Goal: Task Accomplishment & Management: Complete application form

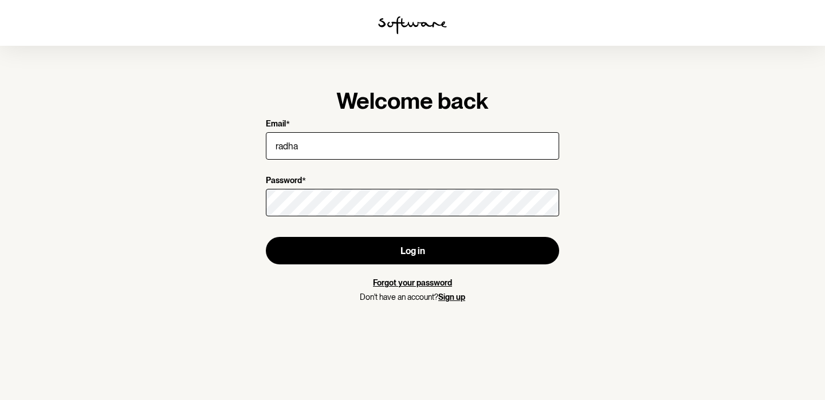
type input "radhap1995@gmail.com"
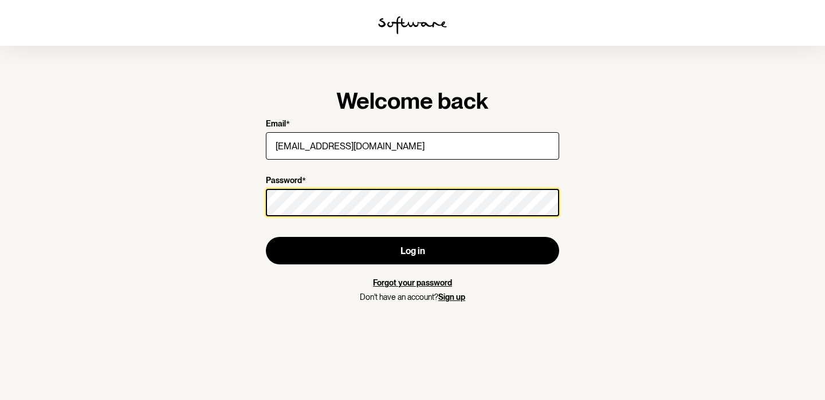
click at [266, 237] on button "Log in" at bounding box center [412, 250] width 293 height 27
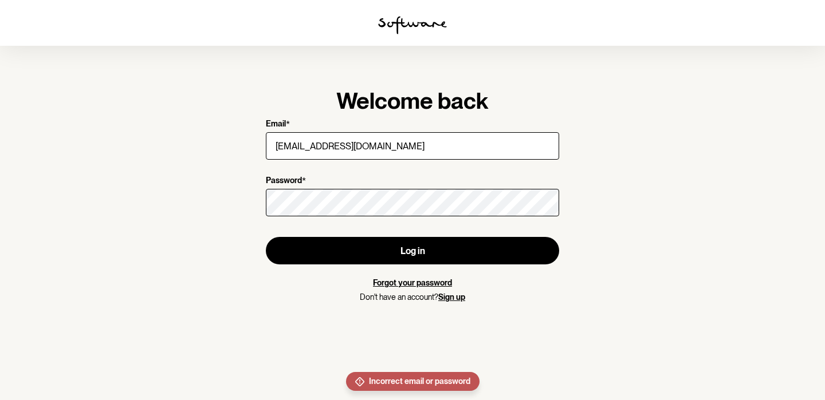
click at [409, 285] on link "Forgot your password" at bounding box center [412, 282] width 79 height 9
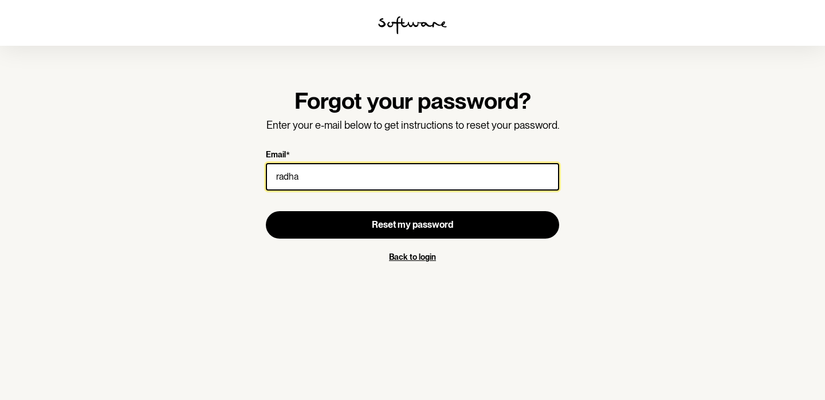
type input "radhap1995@gmail.com"
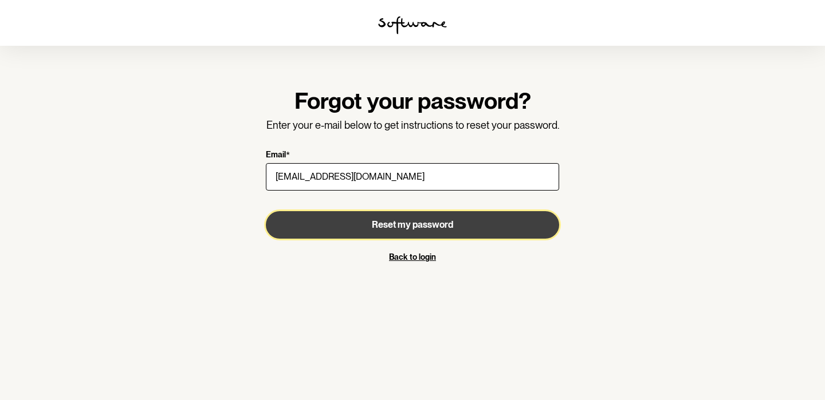
click at [355, 220] on button "Reset my password" at bounding box center [412, 224] width 293 height 27
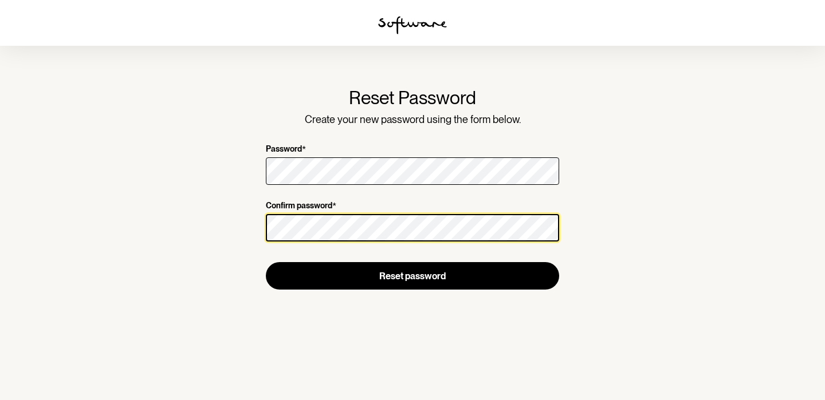
click at [266, 262] on button "Reset password" at bounding box center [412, 275] width 293 height 27
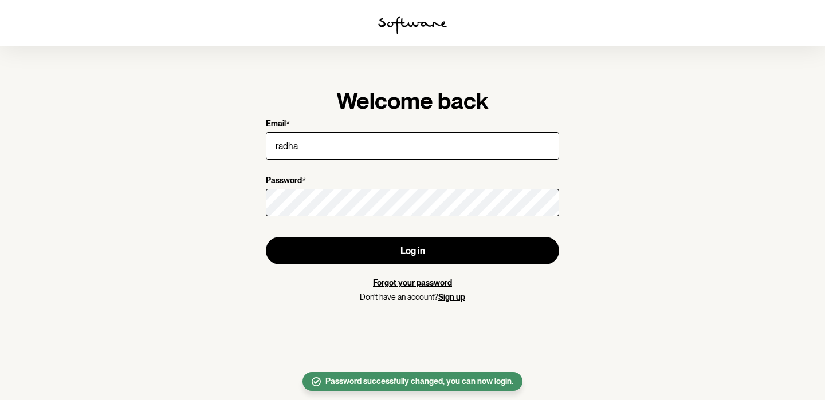
type input "[EMAIL_ADDRESS][DOMAIN_NAME]"
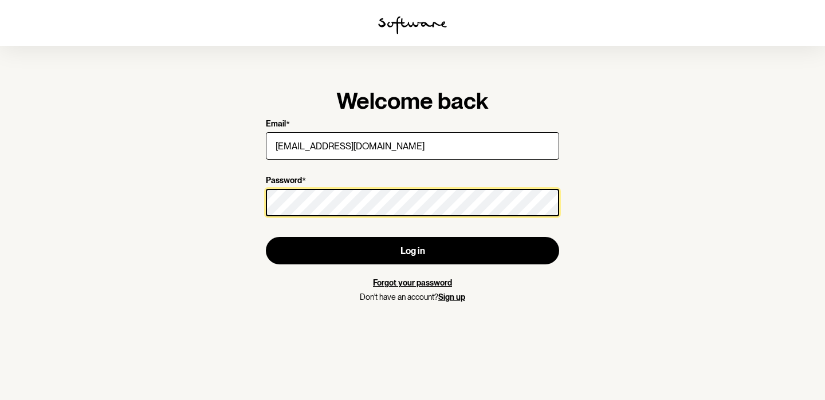
click at [266, 237] on button "Log in" at bounding box center [412, 250] width 293 height 27
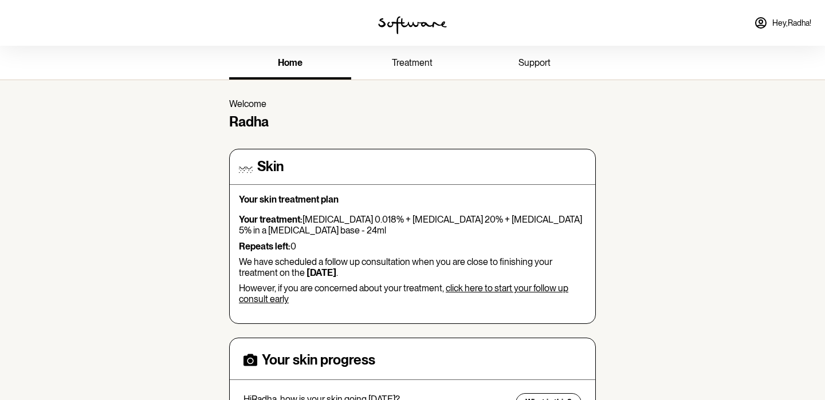
click at [528, 64] on span "support" at bounding box center [534, 62] width 32 height 11
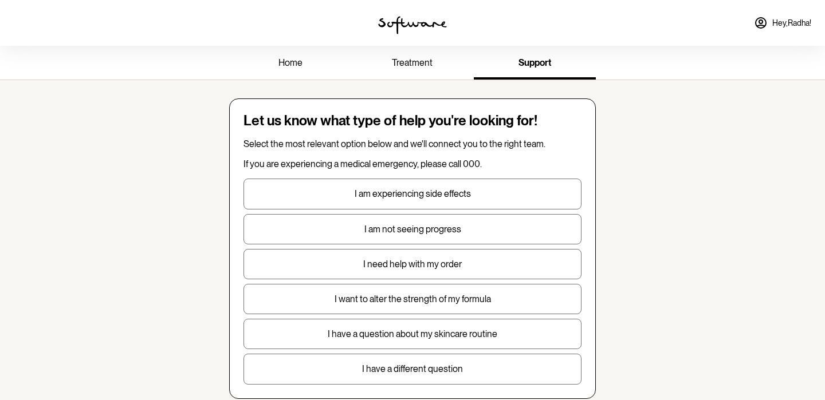
click at [423, 71] on link "treatment" at bounding box center [412, 64] width 122 height 32
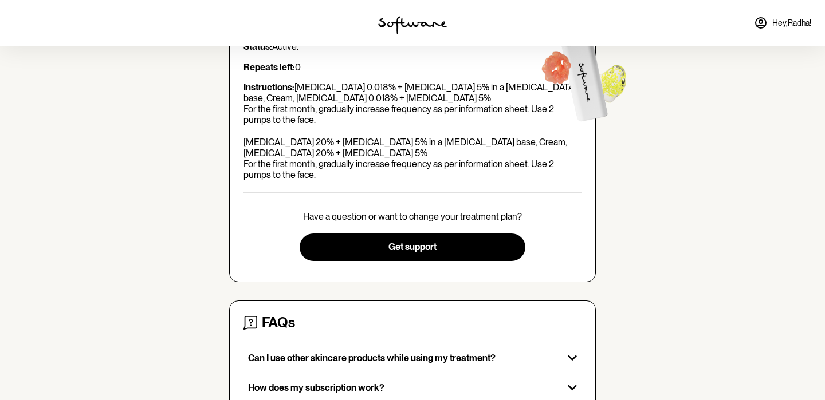
scroll to position [229, 0]
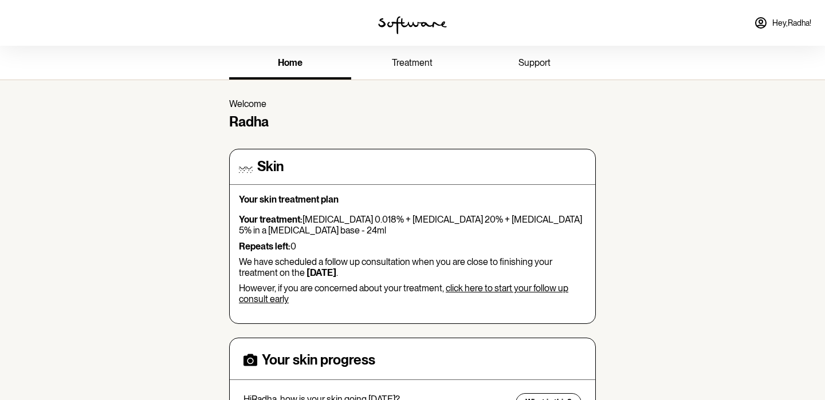
scroll to position [10, 0]
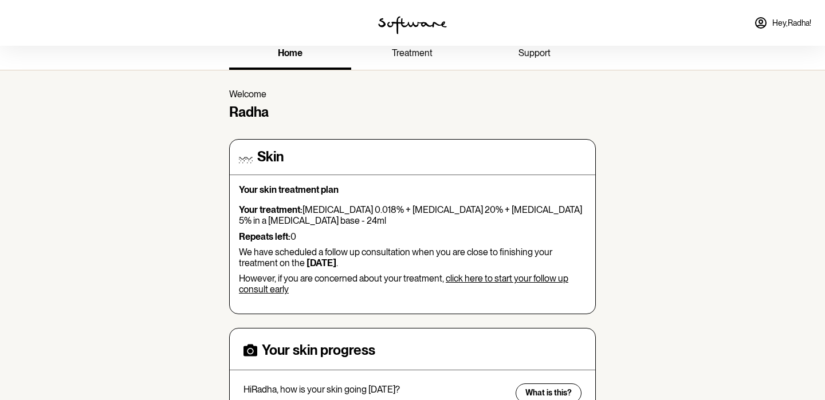
click at [490, 276] on link "click here to start your follow up consult early" at bounding box center [403, 284] width 329 height 22
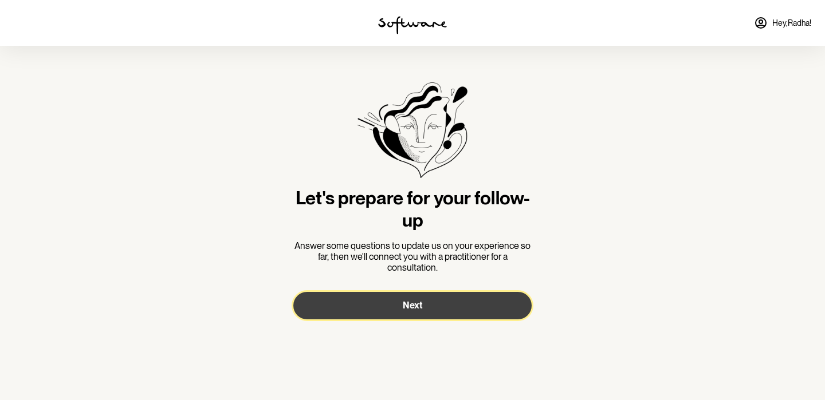
click at [430, 316] on button "Next" at bounding box center [412, 305] width 238 height 27
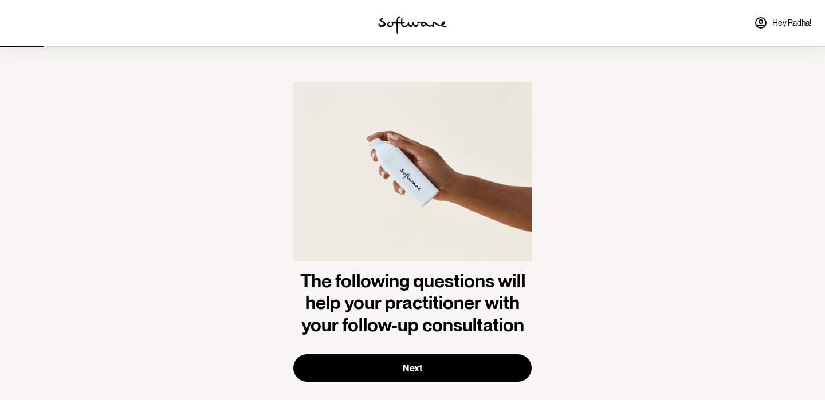
scroll to position [18, 0]
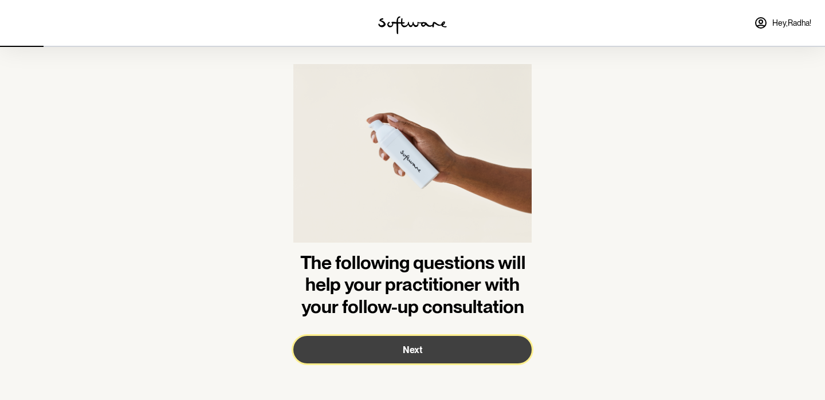
click at [392, 345] on button "Next" at bounding box center [412, 349] width 238 height 27
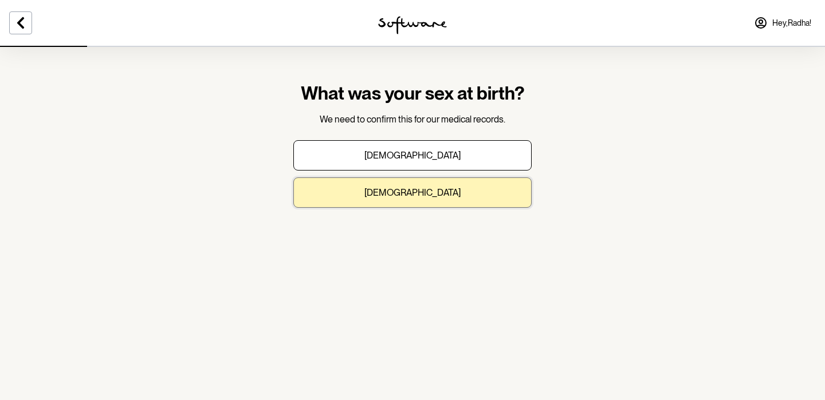
click at [370, 200] on button "Female" at bounding box center [412, 193] width 238 height 30
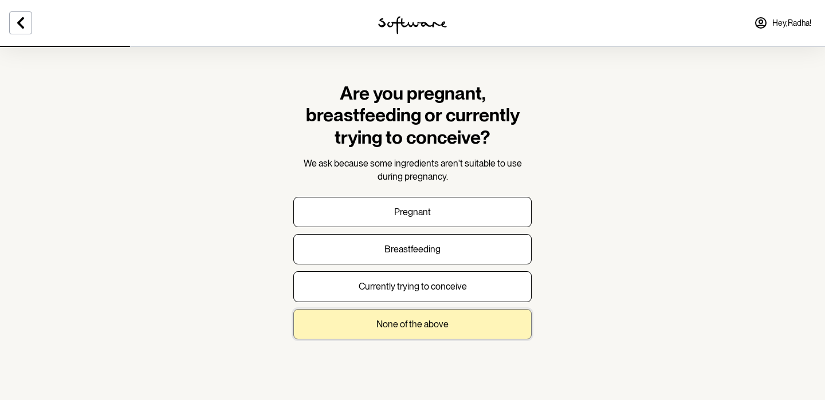
click at [388, 327] on p "None of the above" at bounding box center [412, 324] width 72 height 11
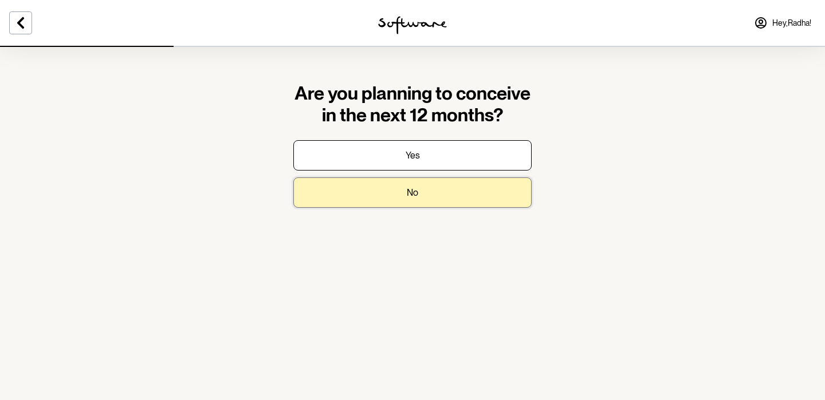
click at [429, 194] on button "No" at bounding box center [412, 193] width 238 height 30
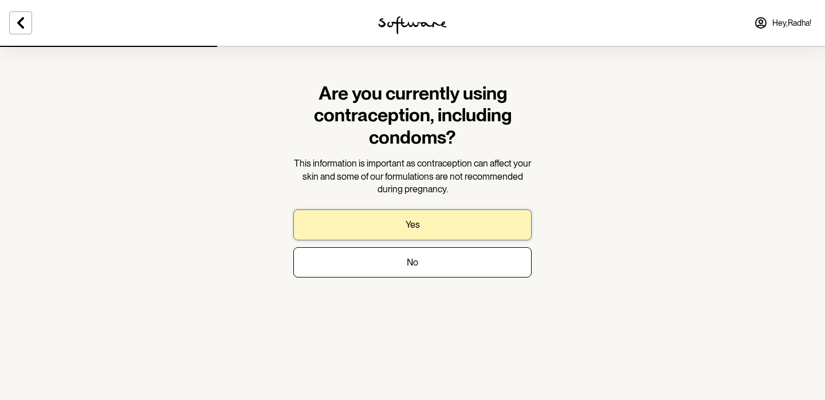
click at [421, 225] on button "Yes" at bounding box center [412, 225] width 238 height 30
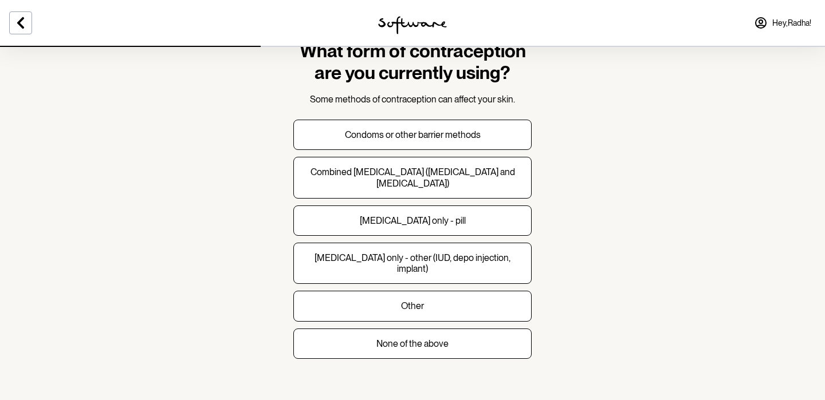
scroll to position [45, 0]
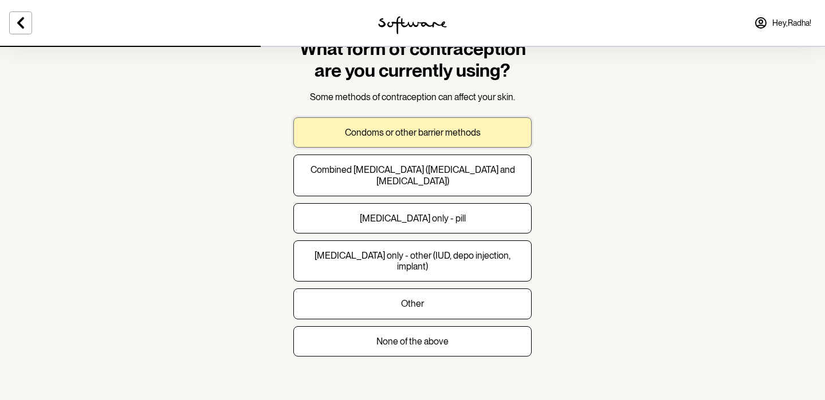
click at [486, 128] on button "Condoms or other barrier methods" at bounding box center [412, 132] width 238 height 30
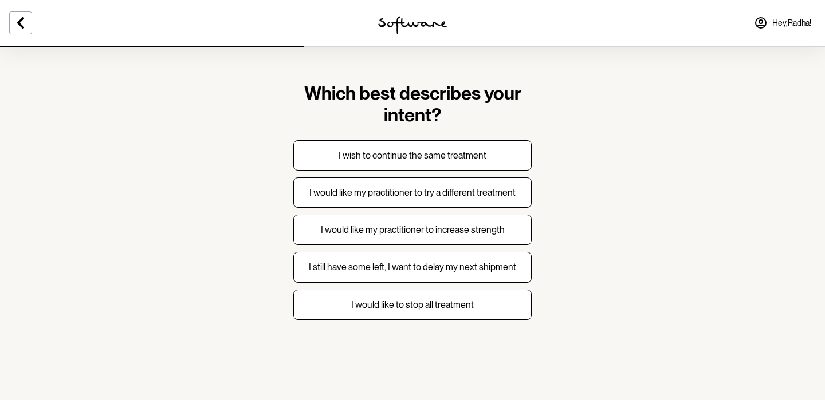
click at [545, 95] on section "Which best describes your intent? I wish to continue the same treatment I would…" at bounding box center [412, 200] width 825 height 400
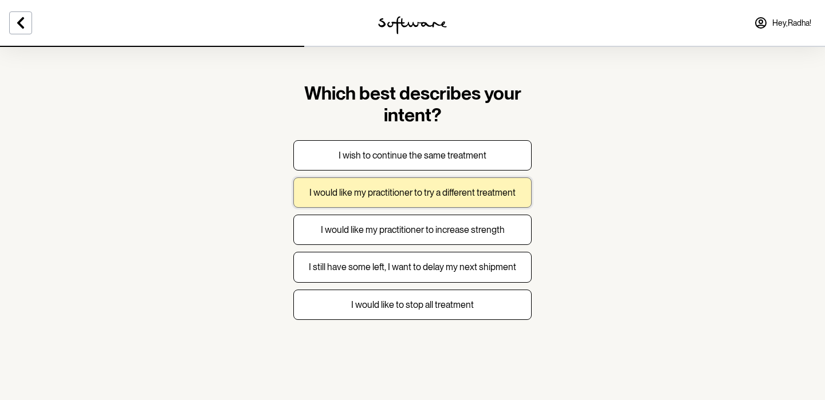
click at [399, 195] on p "I would like my practitioner to try a different treatment" at bounding box center [412, 192] width 206 height 11
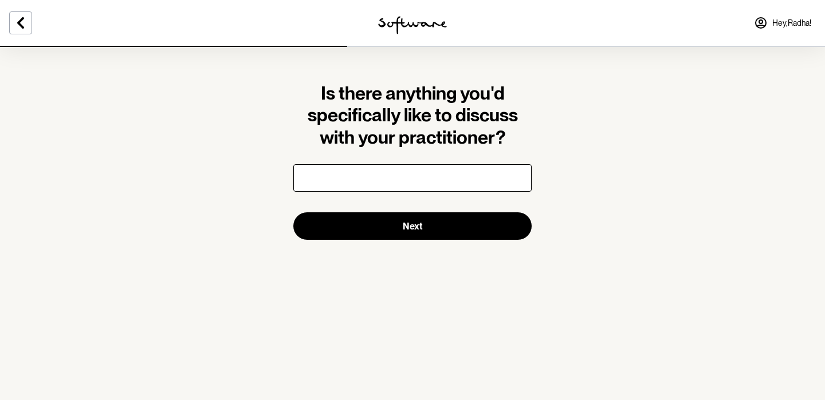
click at [392, 183] on input "text" at bounding box center [412, 177] width 238 height 27
click at [438, 176] on input "My acne has subsided immensely, what can i use as maintenance now?" at bounding box center [412, 177] width 238 height 27
type input "My acne has subsided immensely, what can i use as maintenance now? i would also…"
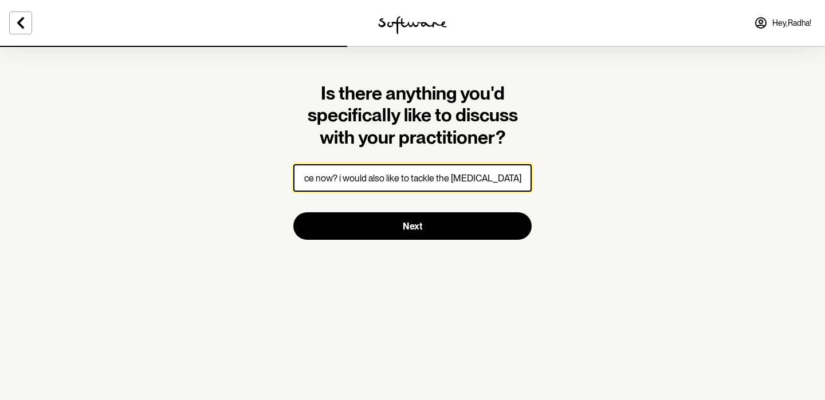
scroll to position [0, 0]
click at [446, 186] on input "My acne has subsided immensely, what can i use as maintenance now? i would also…" at bounding box center [412, 177] width 238 height 27
click at [481, 179] on input "My acne has subsided immensely, what can i use as maintenance now? i would also…" at bounding box center [412, 177] width 238 height 27
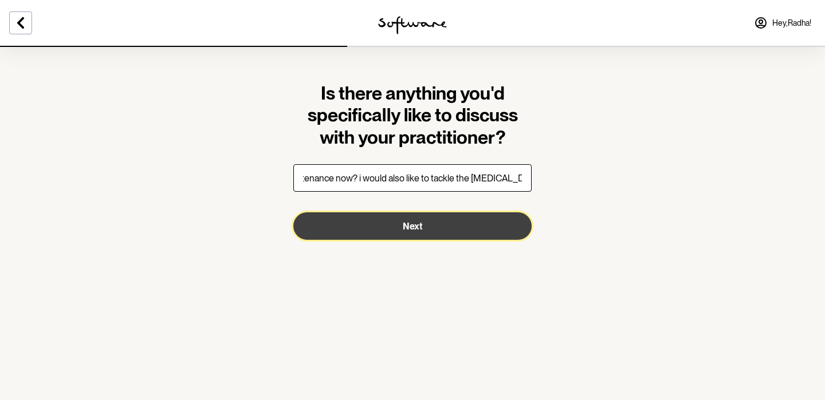
click at [416, 229] on span "Next" at bounding box center [412, 226] width 19 height 11
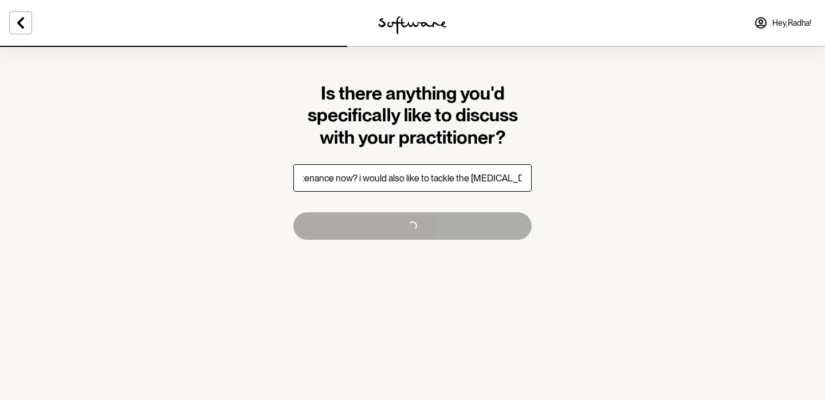
scroll to position [0, 0]
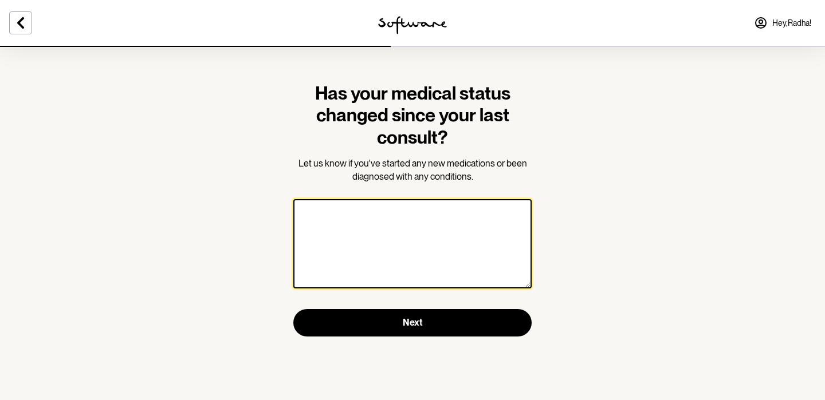
click at [402, 228] on textarea at bounding box center [412, 243] width 238 height 89
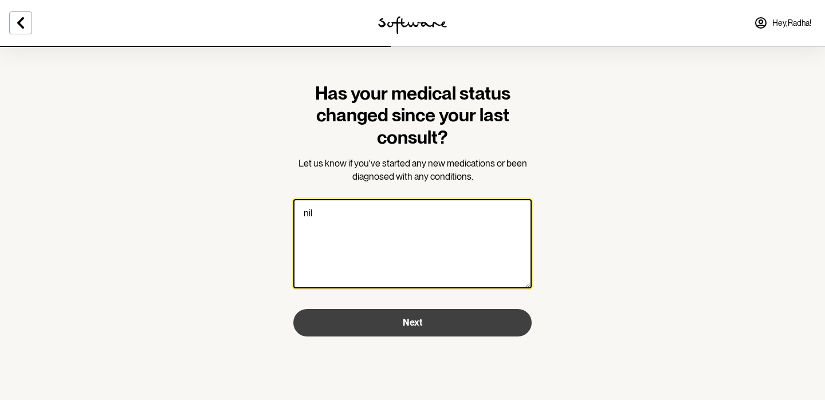
type textarea "nil"
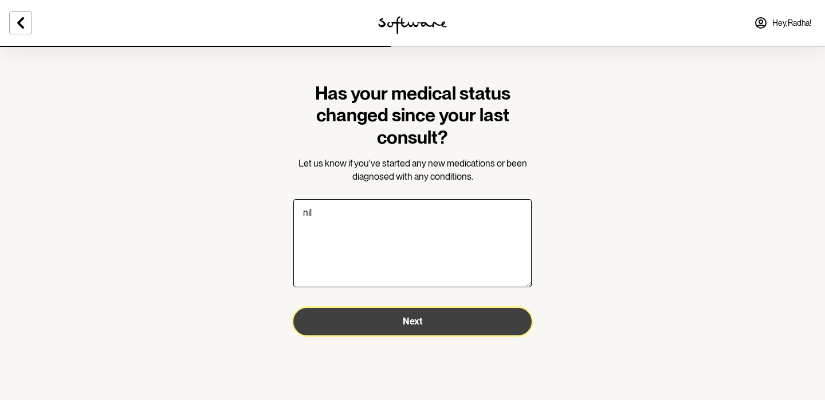
click at [410, 321] on span "Next" at bounding box center [412, 321] width 19 height 11
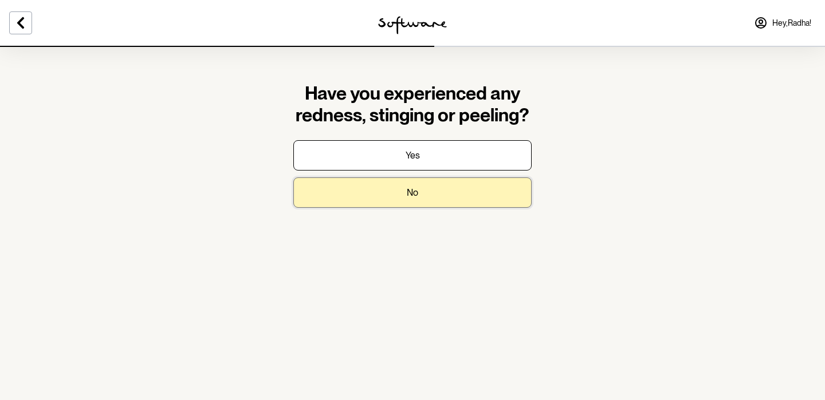
click at [432, 194] on button "No" at bounding box center [412, 193] width 238 height 30
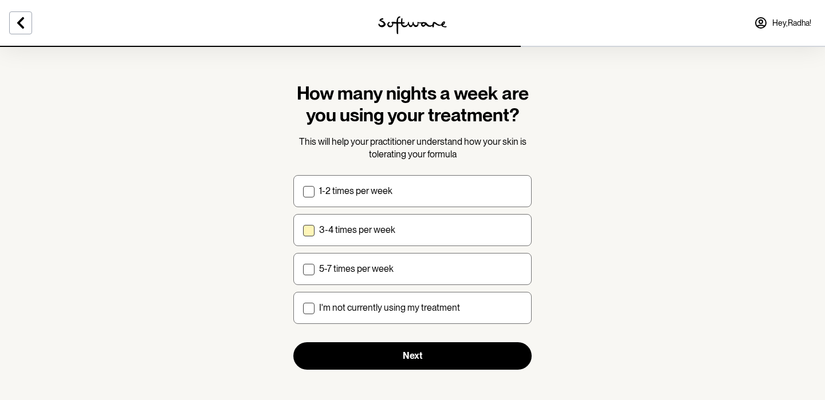
click at [469, 233] on div "3-4 times per week" at bounding box center [420, 230] width 203 height 11
click at [303, 230] on input "3-4 times per week" at bounding box center [302, 230] width 1 height 1
checkbox input "true"
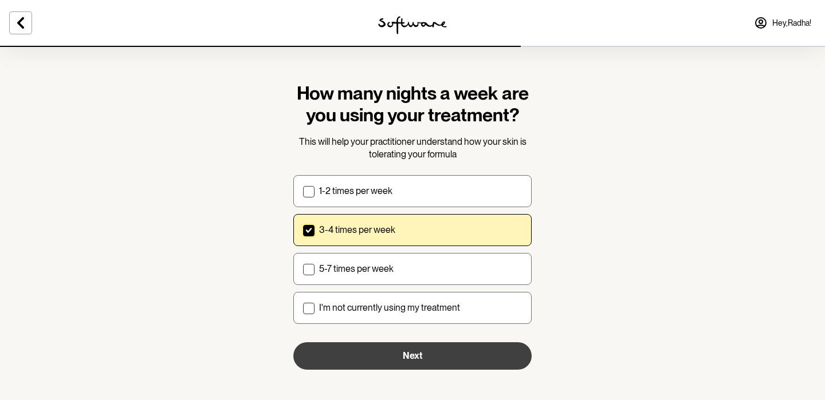
click at [438, 353] on button "Next" at bounding box center [412, 356] width 238 height 27
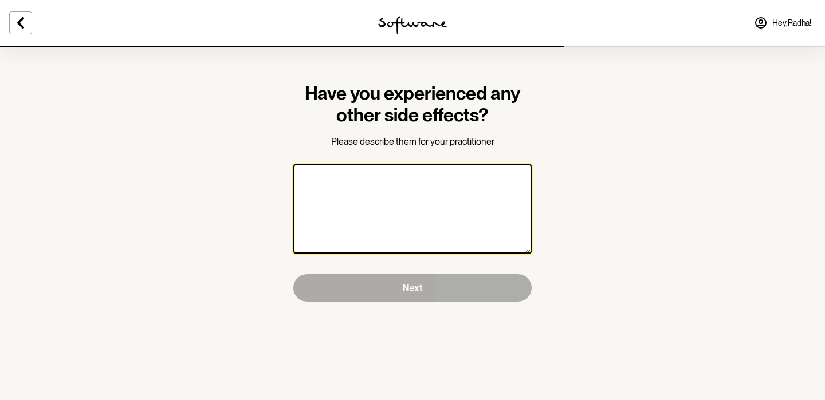
click at [443, 226] on textarea at bounding box center [412, 208] width 238 height 89
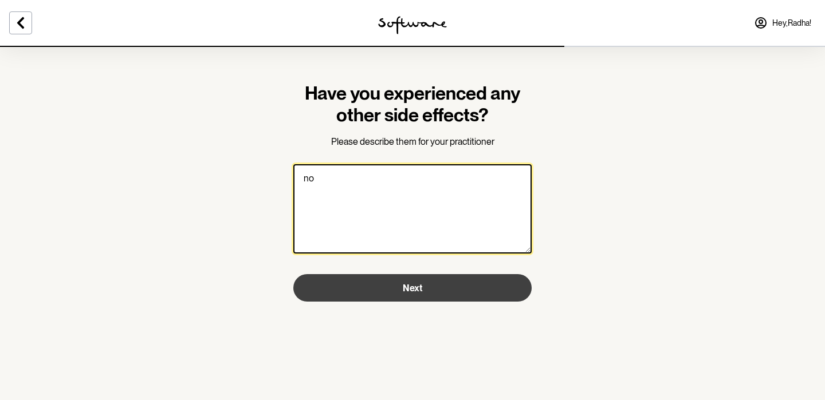
type textarea "no"
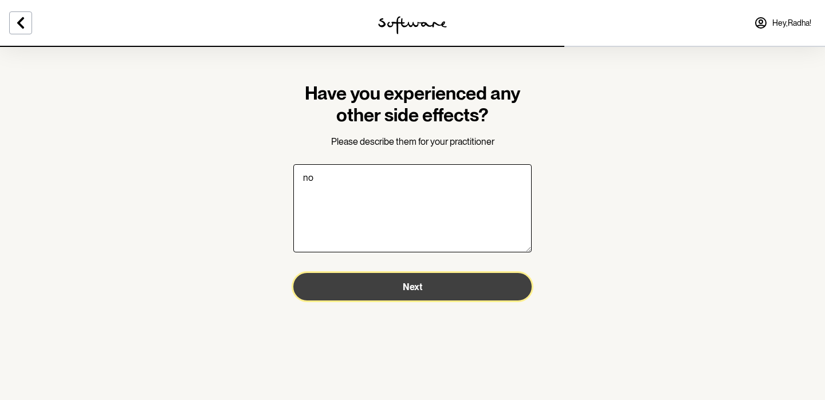
click at [434, 278] on button "Next" at bounding box center [412, 286] width 238 height 27
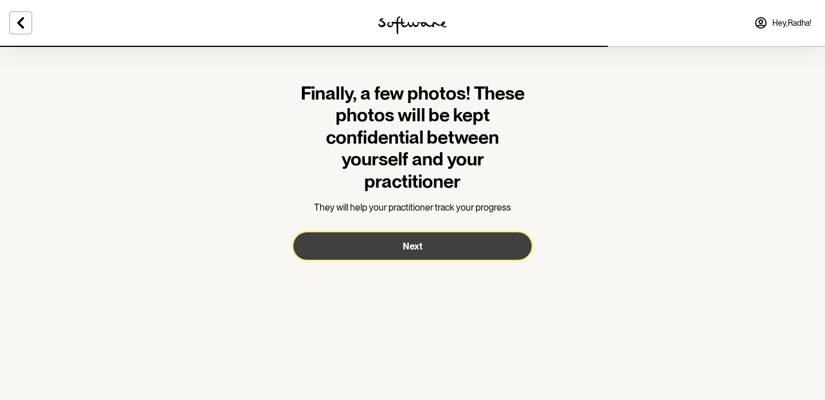
click at [421, 247] on span "Next" at bounding box center [412, 246] width 19 height 11
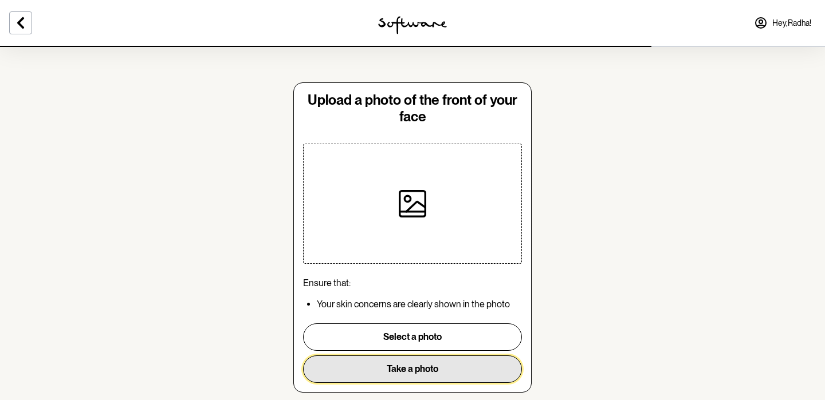
click at [418, 365] on button "Take a photo" at bounding box center [412, 369] width 219 height 27
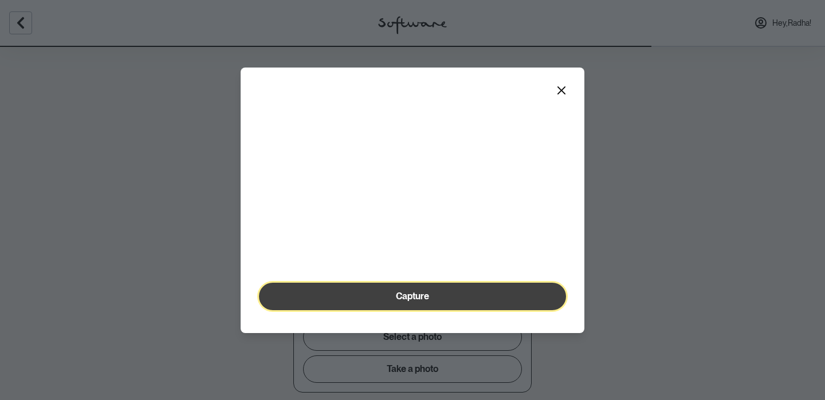
click at [419, 302] on span "Capture" at bounding box center [412, 296] width 33 height 11
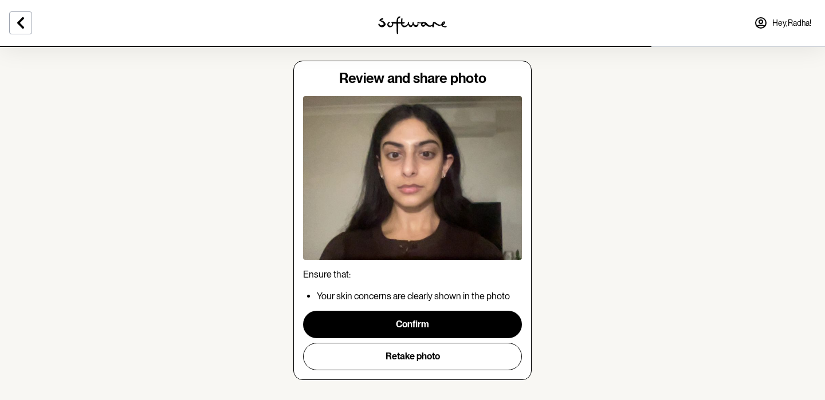
scroll to position [32, 0]
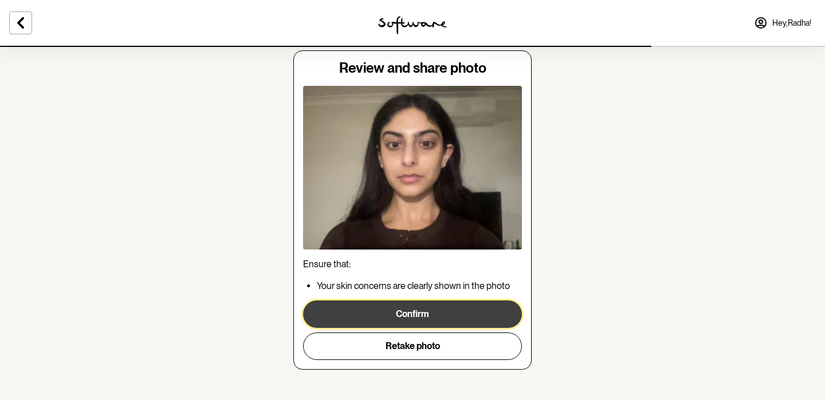
click at [434, 311] on button "Confirm" at bounding box center [412, 314] width 219 height 27
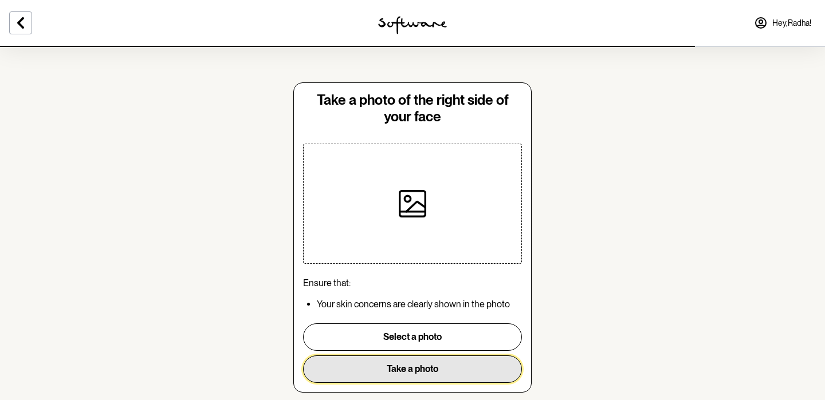
click at [404, 369] on button "Take a photo" at bounding box center [412, 369] width 219 height 27
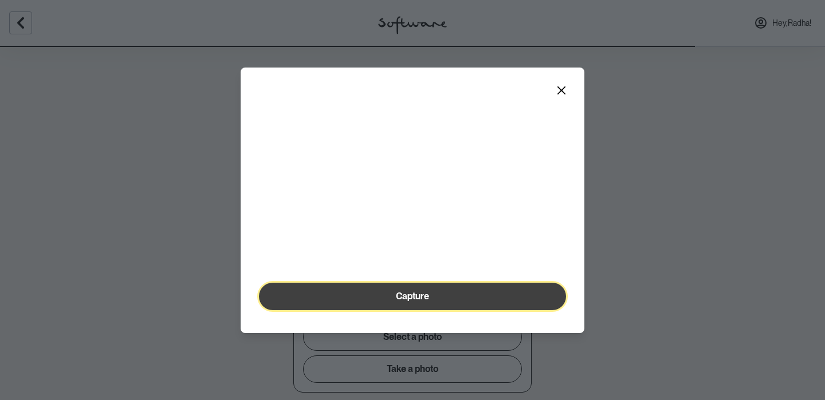
click at [408, 302] on span "Capture" at bounding box center [412, 296] width 33 height 11
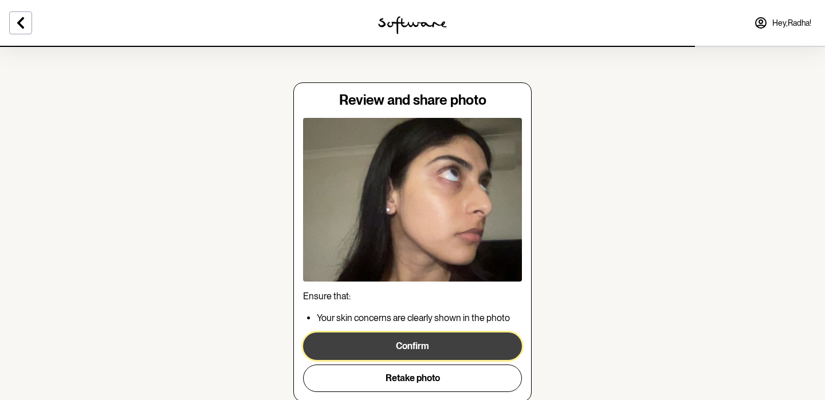
click at [403, 350] on button "Confirm" at bounding box center [412, 346] width 219 height 27
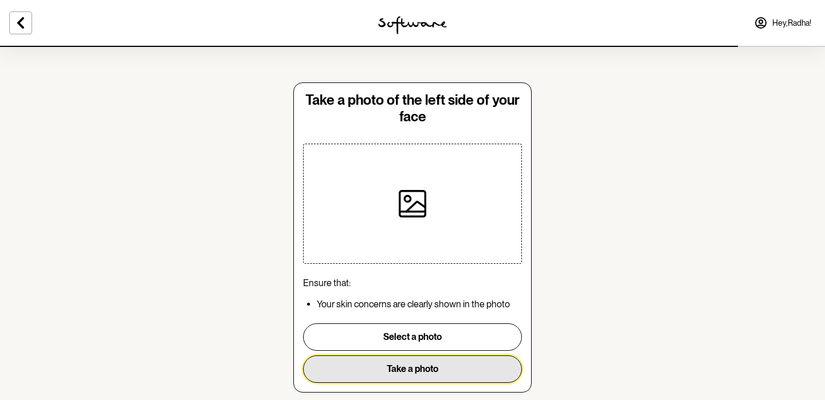
click at [404, 368] on button "Take a photo" at bounding box center [412, 369] width 219 height 27
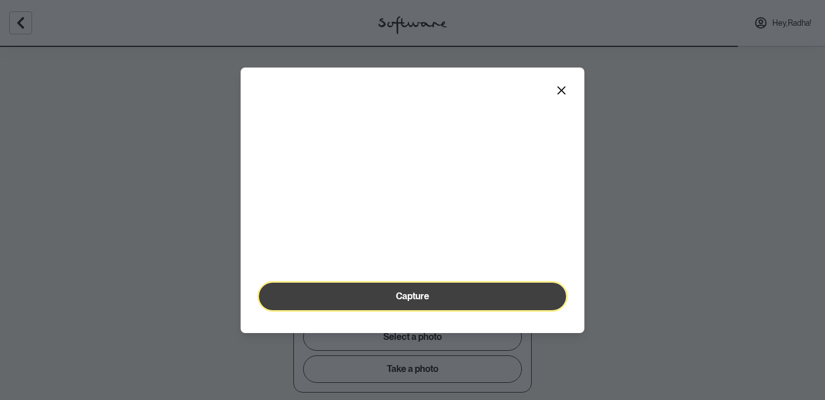
click at [415, 302] on span "Capture" at bounding box center [412, 296] width 33 height 11
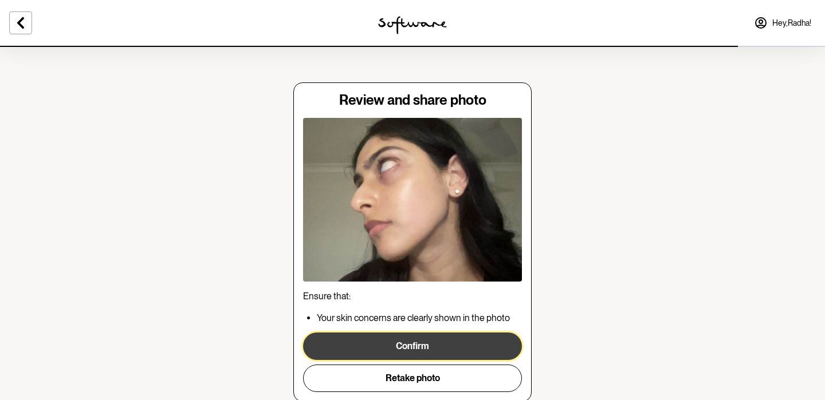
click at [403, 341] on button "Confirm" at bounding box center [412, 346] width 219 height 27
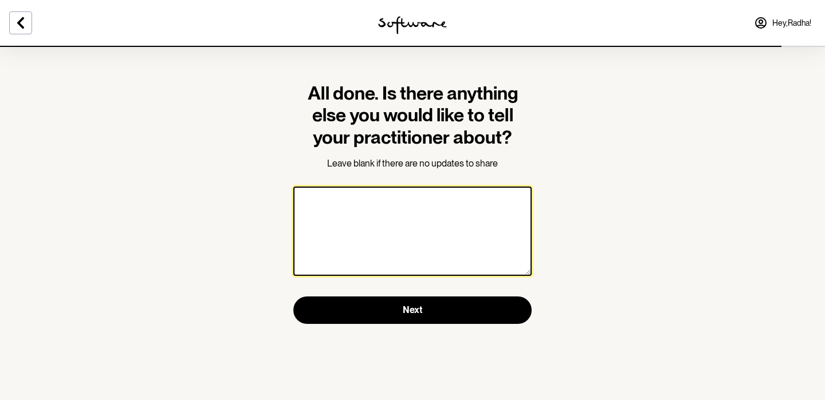
click at [410, 215] on textarea at bounding box center [412, 231] width 238 height 89
type textarea "n"
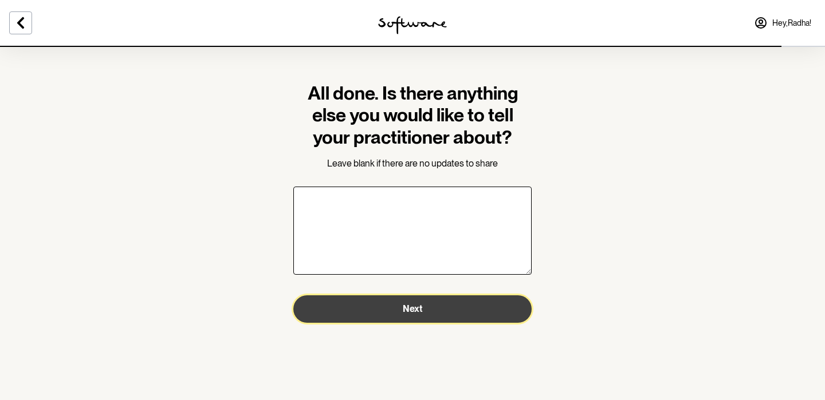
click at [410, 306] on span "Next" at bounding box center [412, 309] width 19 height 11
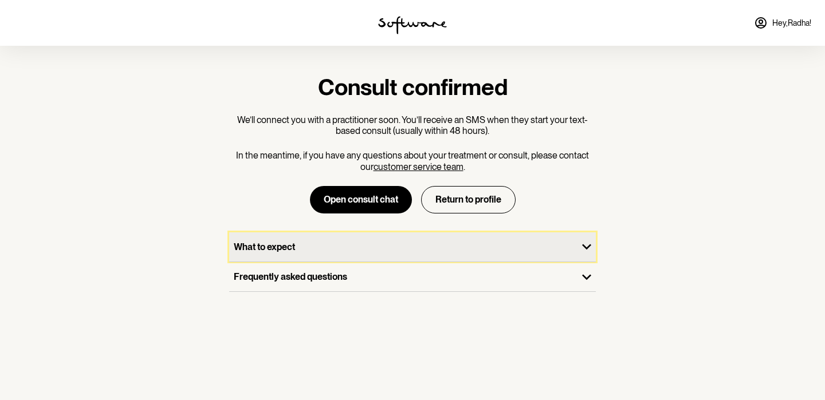
click at [455, 261] on div "What to expect" at bounding box center [403, 247] width 348 height 29
